Goal: Information Seeking & Learning: Understand process/instructions

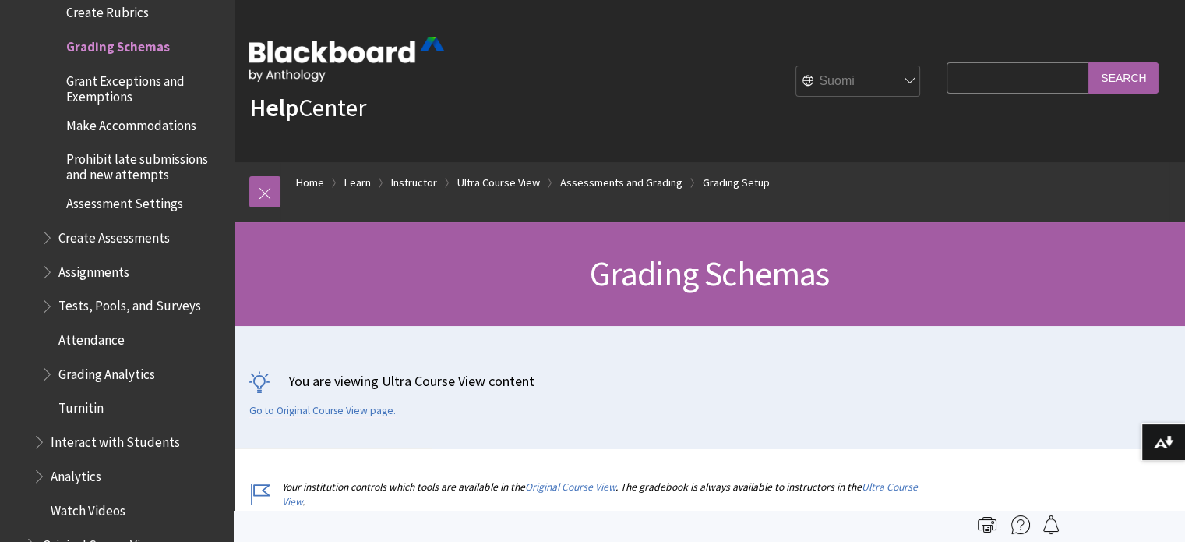
select select "/fr-fr/Learn/Instructor/Ultra/Grade/Customize_Grading_Interface/Grading_Schemas"
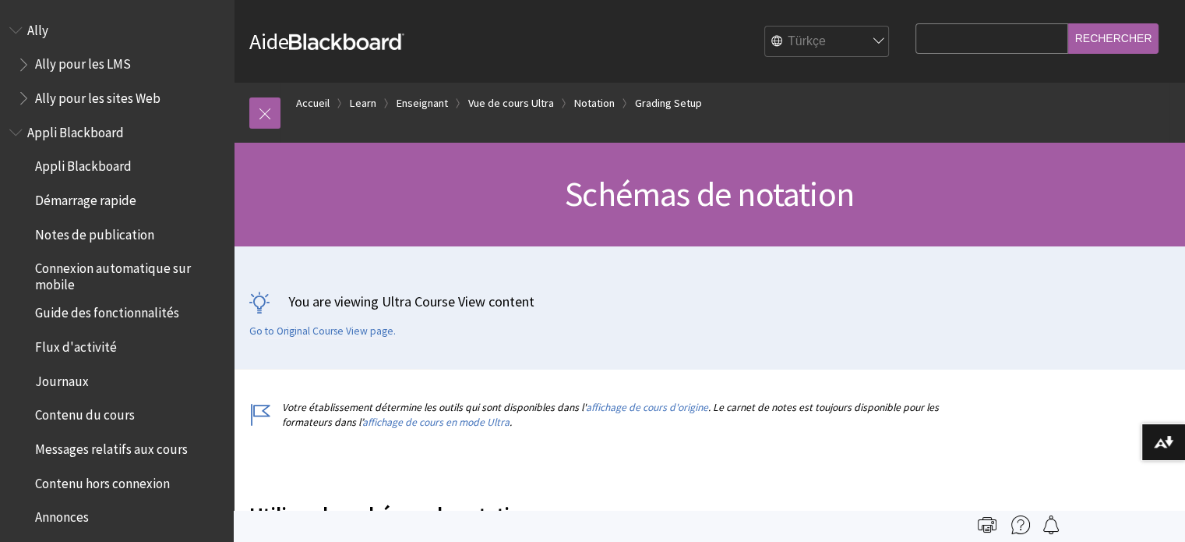
select select "/zh-hans/Learn/Instructor/Ultra/Grade/Customize_Grading_Interface/Grading_Schem…"
